Goal: Navigation & Orientation: Find specific page/section

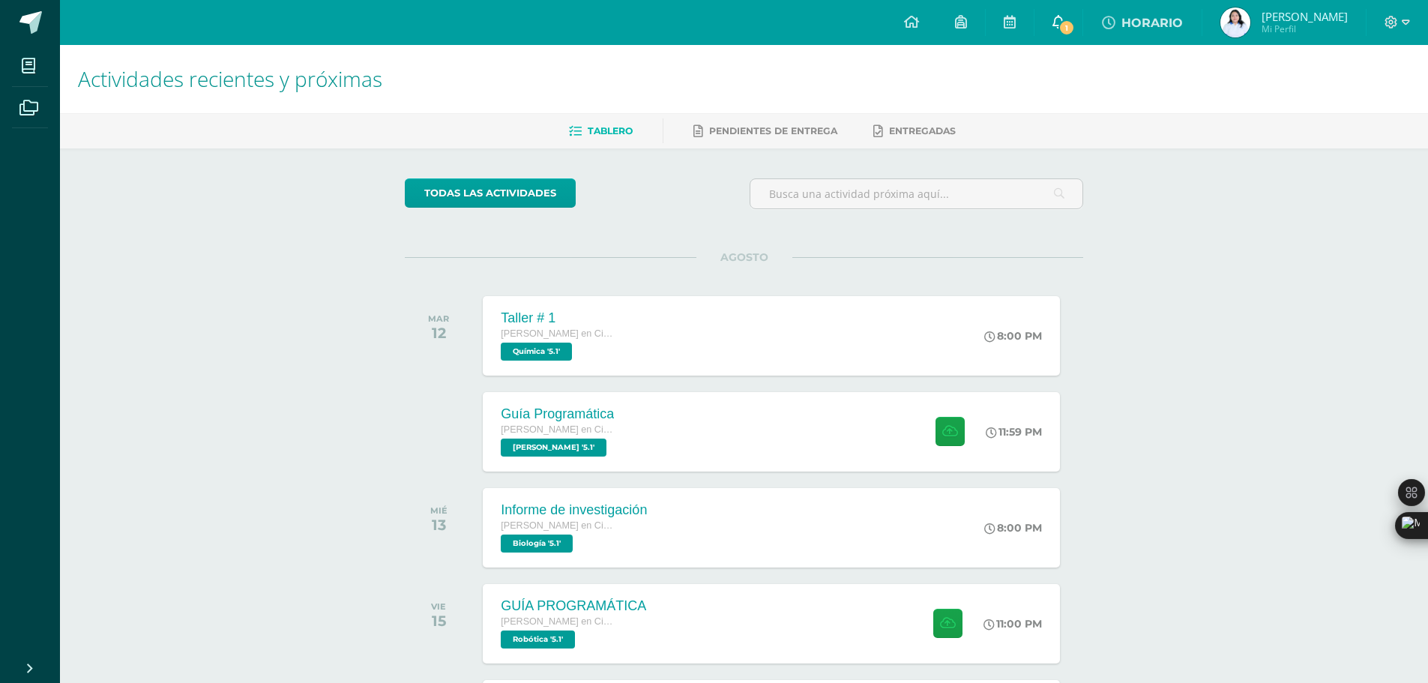
click at [1082, 12] on link "1" at bounding box center [1058, 22] width 48 height 45
